Goal: Task Accomplishment & Management: Complete application form

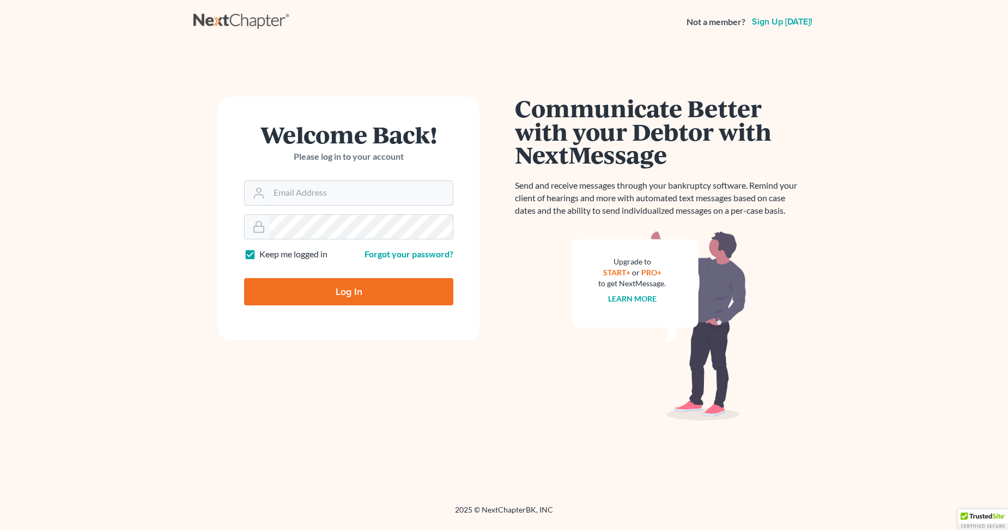
type input "[EMAIL_ADDRESS][DOMAIN_NAME]"
click at [351, 294] on input "Log In" at bounding box center [348, 291] width 209 height 27
type input "Thinking..."
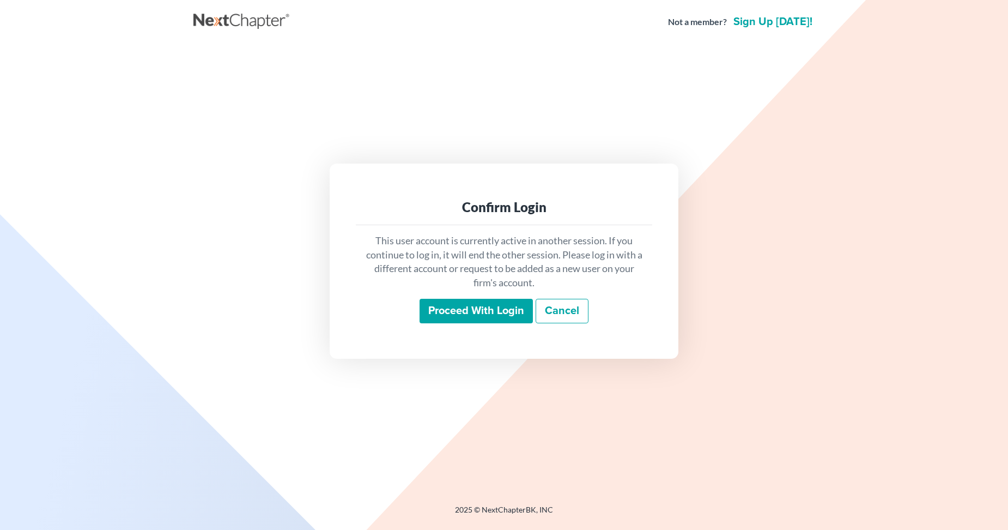
click at [455, 308] on input "Proceed with login" at bounding box center [476, 311] width 113 height 25
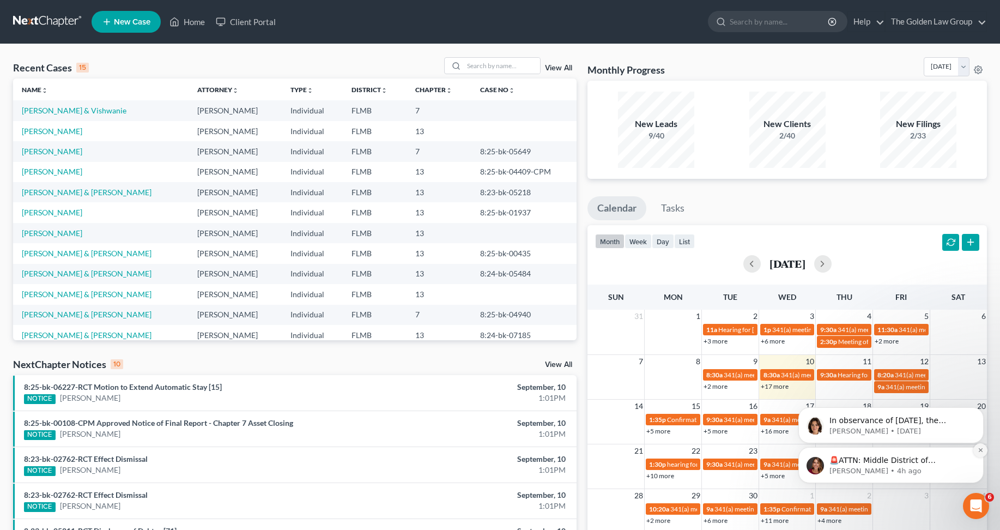
click at [976, 447] on button "Dismiss notification" at bounding box center [980, 450] width 14 height 14
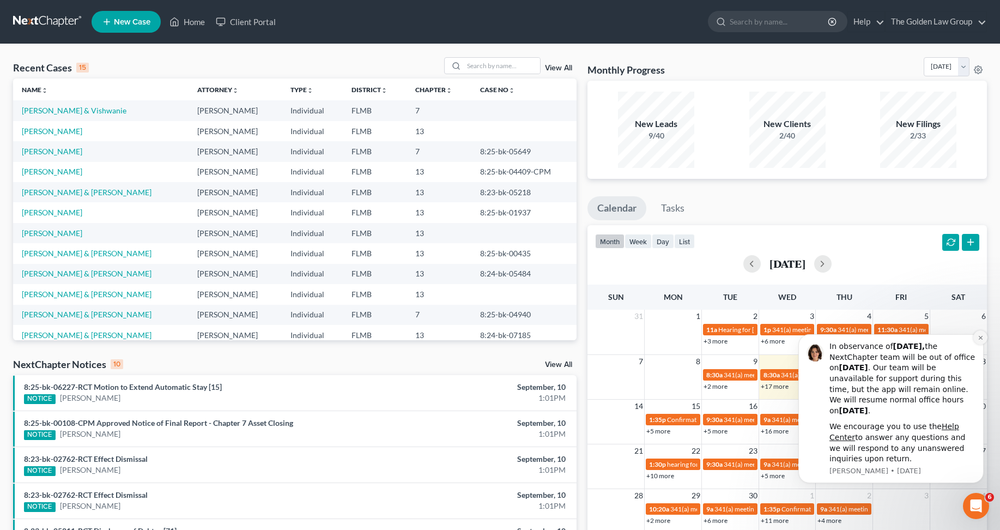
click at [978, 336] on icon "Dismiss notification" at bounding box center [981, 338] width 6 height 6
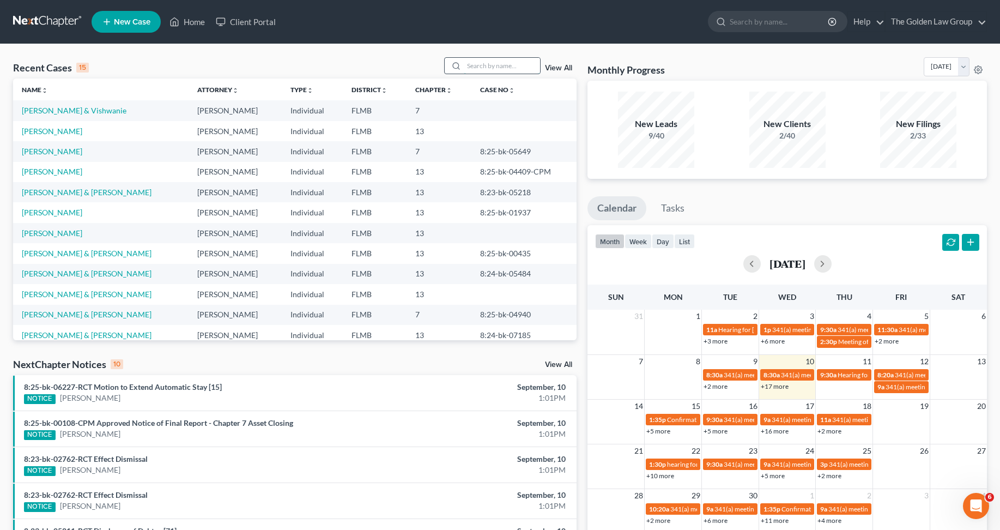
click at [498, 68] on input "search" at bounding box center [502, 66] width 76 height 16
type input "[PERSON_NAME]"
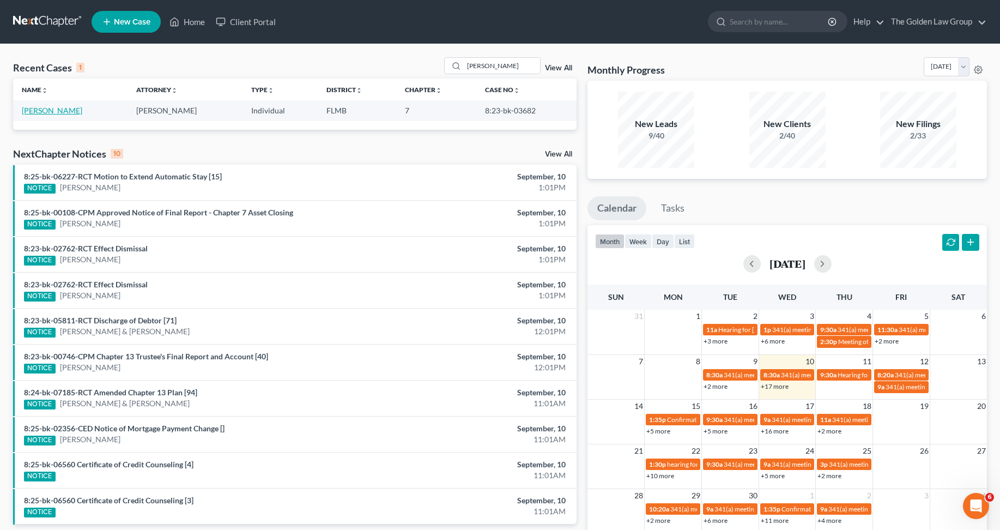
click at [41, 110] on link "[PERSON_NAME]" at bounding box center [52, 110] width 60 height 9
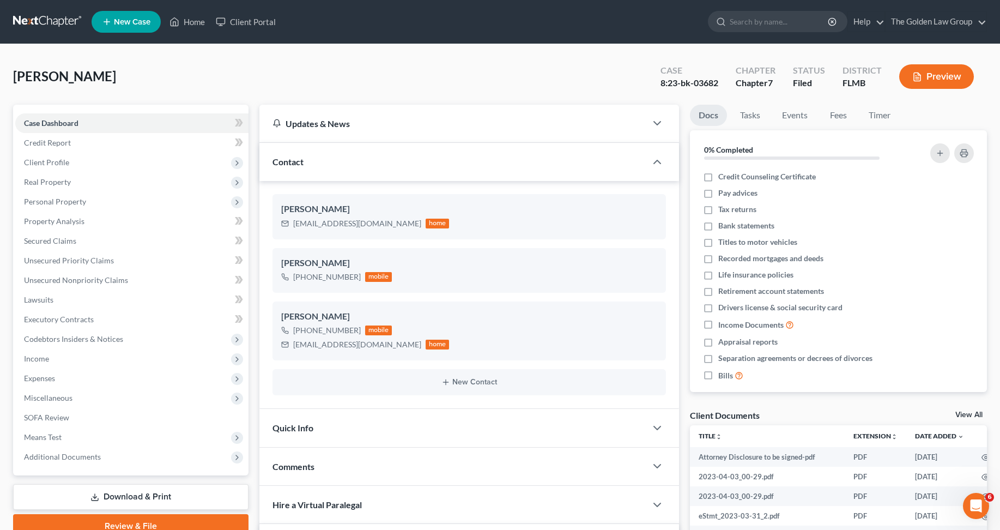
click at [53, 160] on span "Client Profile" at bounding box center [46, 161] width 45 height 9
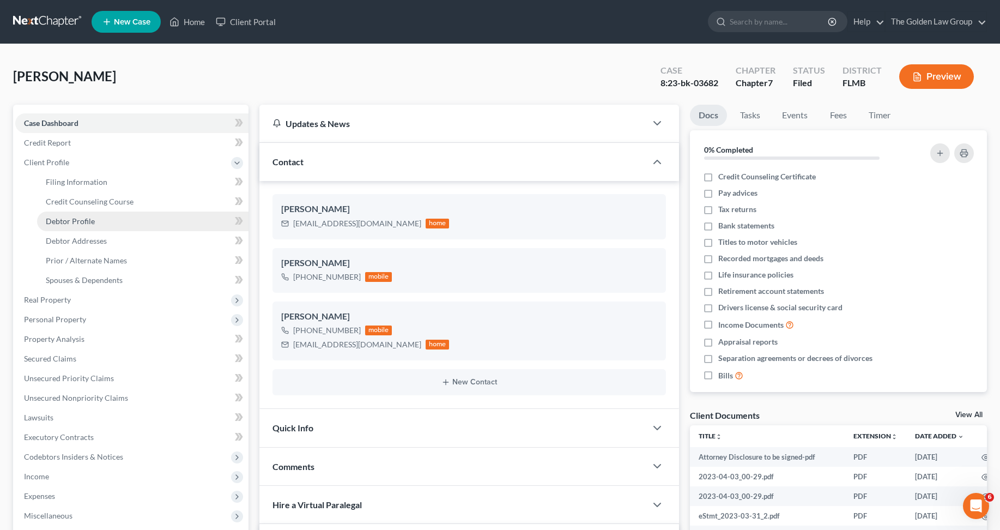
click at [68, 217] on span "Debtor Profile" at bounding box center [70, 220] width 49 height 9
select select "0"
select select "3"
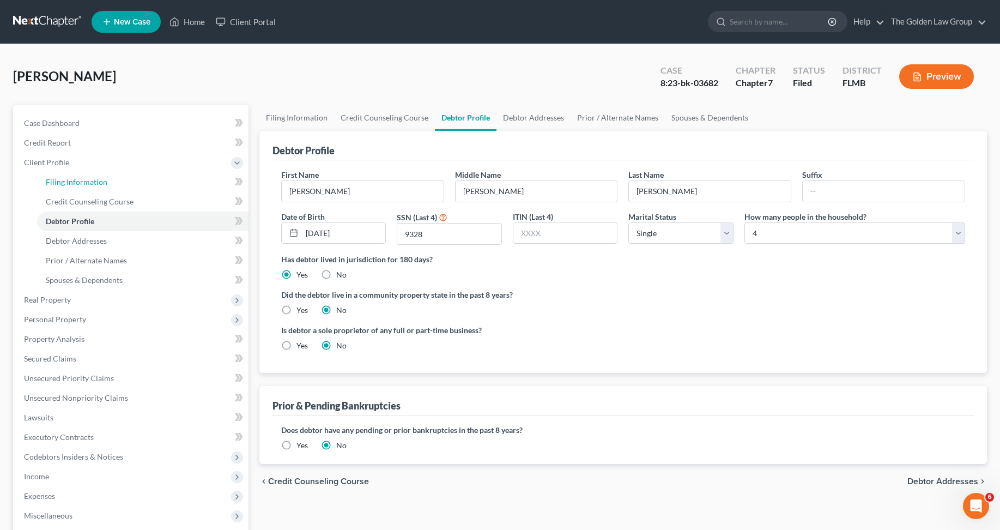
drag, startPoint x: 74, startPoint y: 184, endPoint x: 38, endPoint y: 191, distance: 36.8
click at [74, 184] on span "Filing Information" at bounding box center [77, 181] width 62 height 9
select select "1"
select select "0"
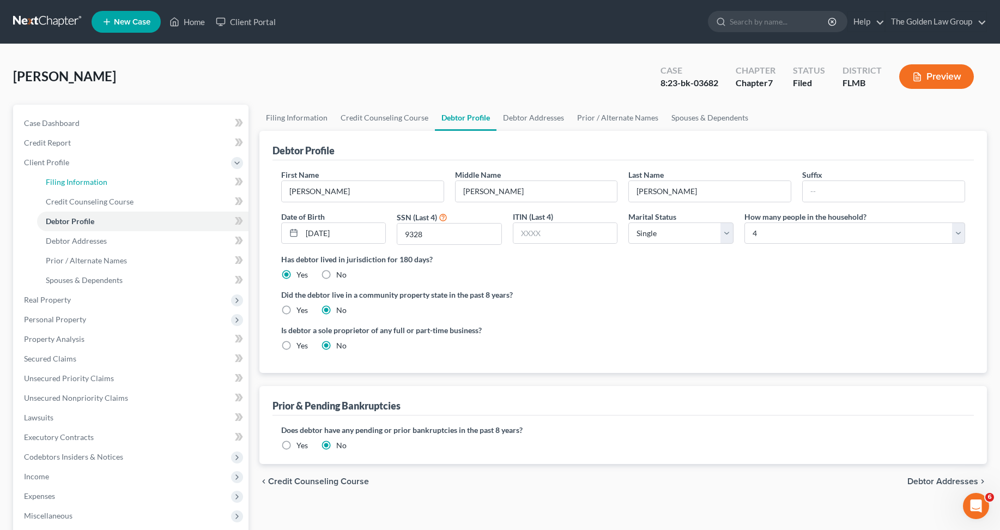
select select "9"
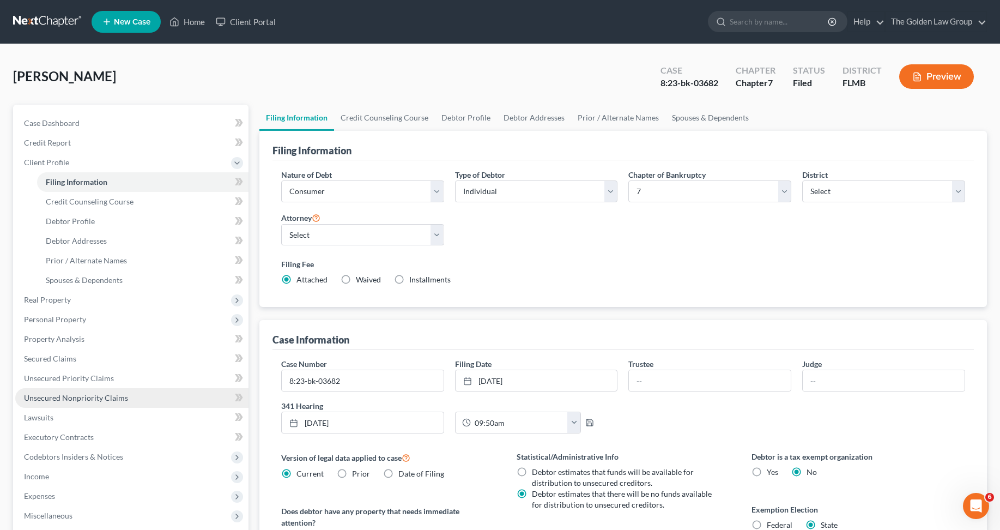
click at [47, 395] on span "Unsecured Nonpriority Claims" at bounding box center [76, 397] width 104 height 9
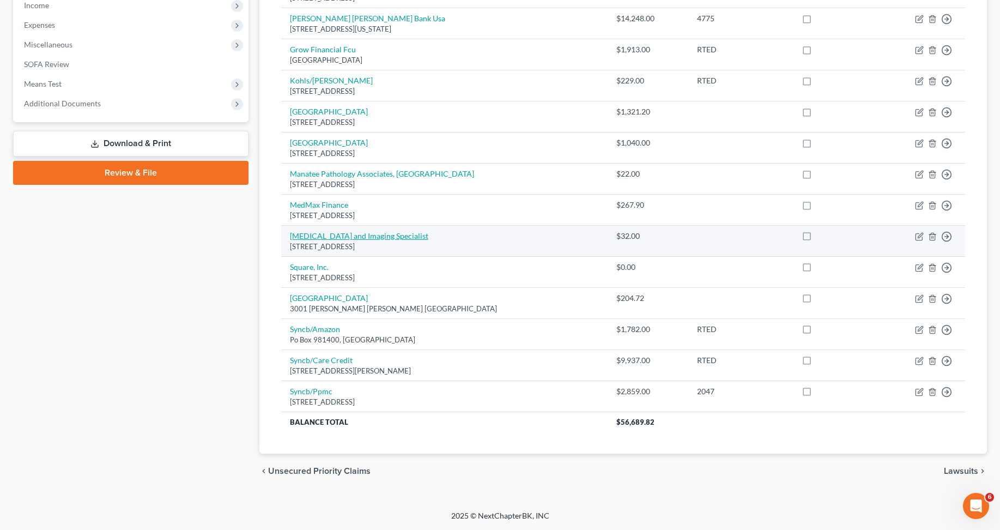
scroll to position [81, 0]
